Goal: Find specific page/section: Find specific page/section

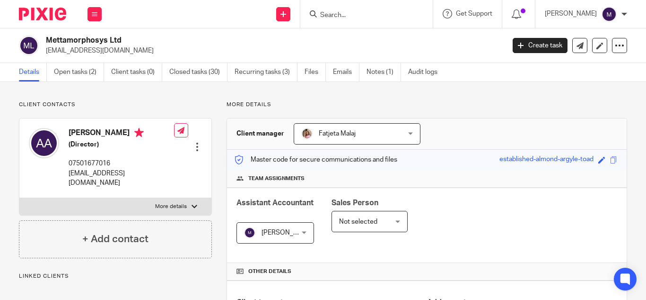
click at [347, 15] on input "Search" at bounding box center [361, 15] width 85 height 9
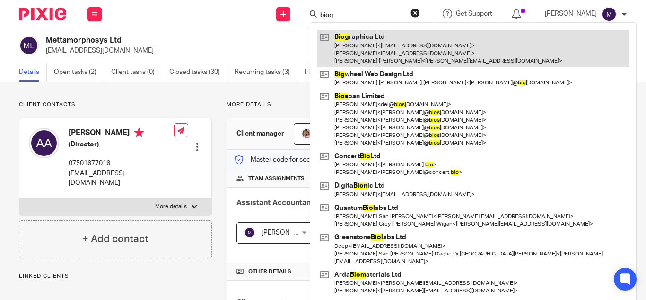
type input "biog"
click at [396, 44] on link at bounding box center [474, 48] width 312 height 37
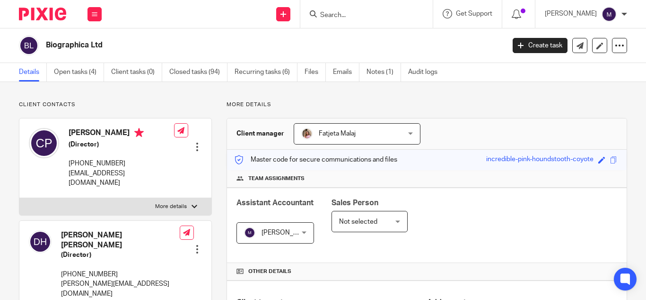
click at [611, 158] on div "Save incredible-pink-houndstooth-coyote" at bounding box center [552, 159] width 133 height 11
click at [610, 158] on span at bounding box center [613, 159] width 7 height 7
click at [610, 160] on span at bounding box center [613, 159] width 7 height 7
